Goal: Find specific page/section: Find specific page/section

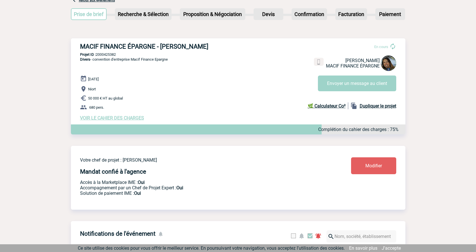
scroll to position [29, 0]
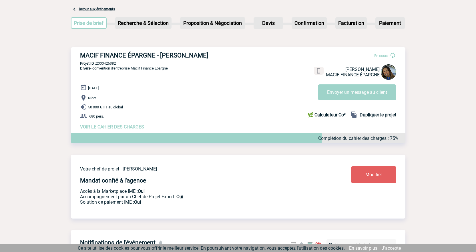
click at [120, 128] on span "VOIR LE CAHIER DES CHARGES" at bounding box center [112, 126] width 64 height 5
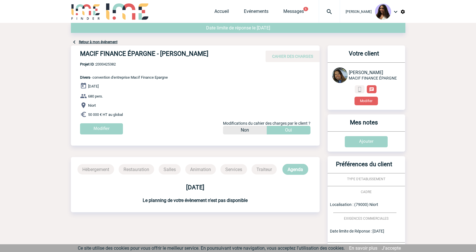
click at [169, 172] on p "Salles" at bounding box center [170, 169] width 22 height 10
drag, startPoint x: 141, startPoint y: 172, endPoint x: 114, endPoint y: 169, distance: 27.1
click at [140, 172] on p "Restauration" at bounding box center [136, 169] width 35 height 10
drag, startPoint x: 102, startPoint y: 169, endPoint x: 104, endPoint y: 158, distance: 10.5
click at [102, 169] on p "Hébergement" at bounding box center [95, 169] width 37 height 10
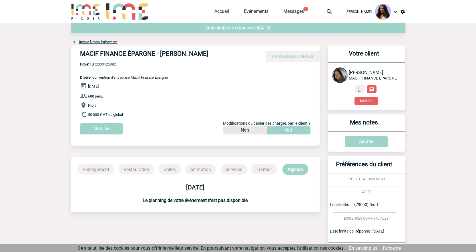
click at [125, 84] on div "06 Novembre 2025 680 pers. Niort 50 000 € HT au global Modifier Modifications d…" at bounding box center [200, 110] width 240 height 56
click at [88, 41] on link "Retour à mon événement" at bounding box center [98, 42] width 39 height 4
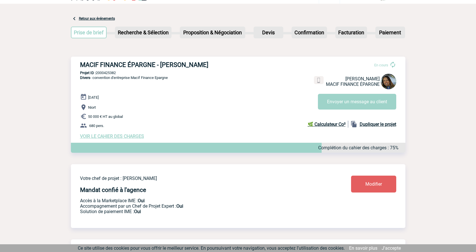
scroll to position [1, 0]
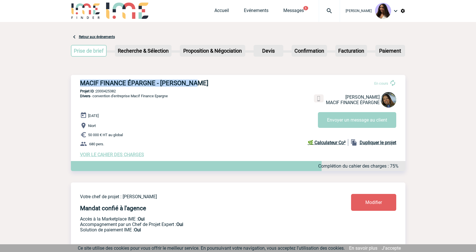
drag, startPoint x: 196, startPoint y: 84, endPoint x: 78, endPoint y: 84, distance: 117.2
click at [78, 84] on div "MACIF FINANCE ÉPARGNE - Emilie OLU En cours Emilie OLU MACIF FINANCE ÉPARGNE En…" at bounding box center [238, 118] width 335 height 87
copy h3 "MACIF FINANCE ÉPARGNE - [PERSON_NAME]"
click at [138, 92] on p "Projet ID : 2000425382" at bounding box center [238, 91] width 335 height 4
drag, startPoint x: 122, startPoint y: 92, endPoint x: 98, endPoint y: 92, distance: 24.0
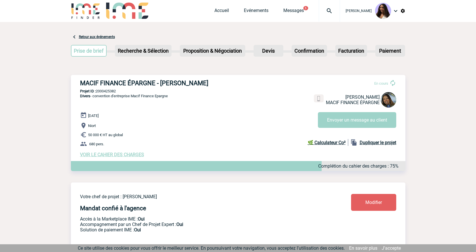
click at [98, 92] on p "Projet ID : 2000425382" at bounding box center [238, 91] width 335 height 4
click at [97, 111] on p "Divers - convention d'entreprise Macif Finance Epargne" at bounding box center [119, 103] width 97 height 18
drag, startPoint x: 120, startPoint y: 92, endPoint x: 97, endPoint y: 90, distance: 22.6
click at [97, 90] on p "Projet ID : 2000425382" at bounding box center [238, 91] width 335 height 4
copy p "2000425382"
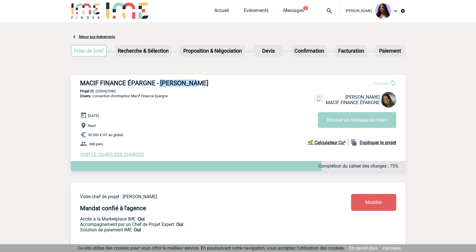
drag, startPoint x: 190, startPoint y: 85, endPoint x: 161, endPoint y: 86, distance: 29.5
click at [161, 86] on h3 "MACIF FINANCE ÉPARGNE - [PERSON_NAME]" at bounding box center [166, 82] width 172 height 7
copy h3 "[PERSON_NAME]"
click at [123, 156] on span "VOIR LE CAHIER DES CHARGES" at bounding box center [112, 154] width 64 height 5
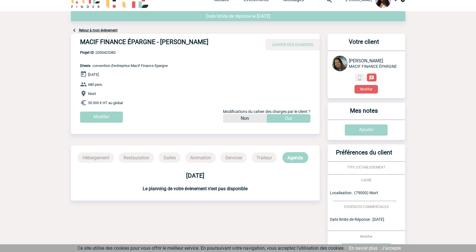
scroll to position [10, 0]
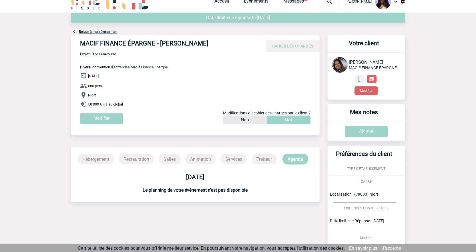
click at [341, 63] on img at bounding box center [339, 64] width 15 height 15
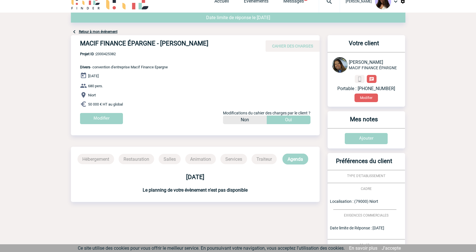
drag, startPoint x: 177, startPoint y: 67, endPoint x: 93, endPoint y: 67, distance: 84.1
click at [93, 67] on div "MACIF FINANCE ÉPARGNE - [PERSON_NAME] CAHIER DES CHARGES MACIF FINANCE ÉPARGNE …" at bounding box center [195, 81] width 249 height 93
copy span "convention d'entreprise Macif Finance Epargne"
click at [127, 56] on p "Projet ID : 2000425382 Divers - convention d'entreprise Macif Finance Epargne" at bounding box center [119, 60] width 97 height 17
drag, startPoint x: 78, startPoint y: 66, endPoint x: 131, endPoint y: 106, distance: 66.5
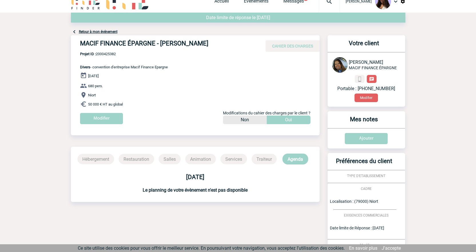
click at [131, 106] on div "MACIF FINANCE ÉPARGNE - [PERSON_NAME] CAHIER DES CHARGES MACIF FINANCE ÉPARGNE …" at bounding box center [195, 81] width 249 height 93
copy div "Divers - convention d'entreprise Macif Finance Epargne [DATE] 680 pers. Niort 5…"
